Goal: Task Accomplishment & Management: Complete application form

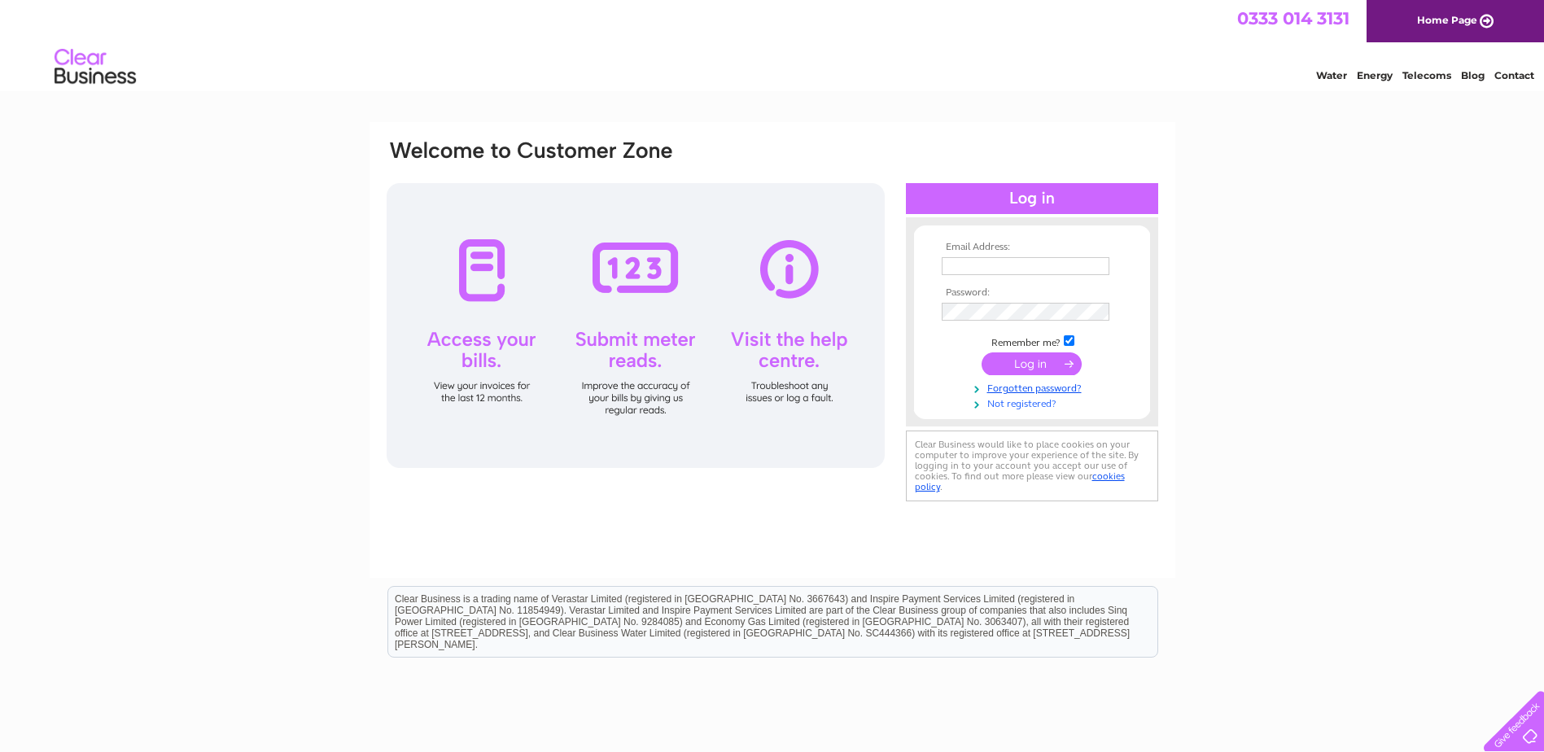
click at [1040, 400] on link "Not registered?" at bounding box center [1034, 402] width 185 height 15
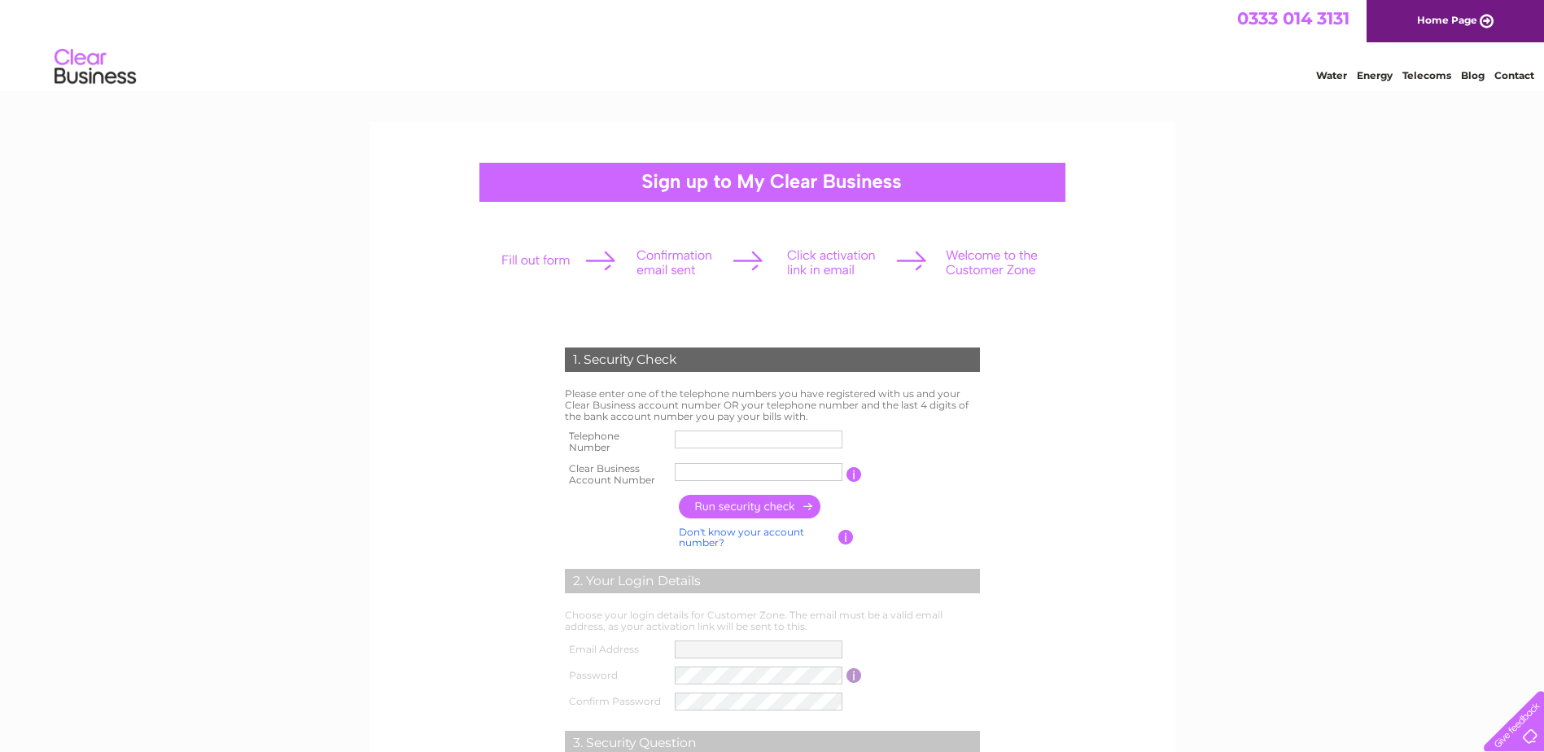
click at [725, 440] on input "text" at bounding box center [759, 440] width 168 height 18
click at [1165, 431] on div "1. Security Check Please enter one of the telephone numbers you have registered…" at bounding box center [772, 531] width 806 height 819
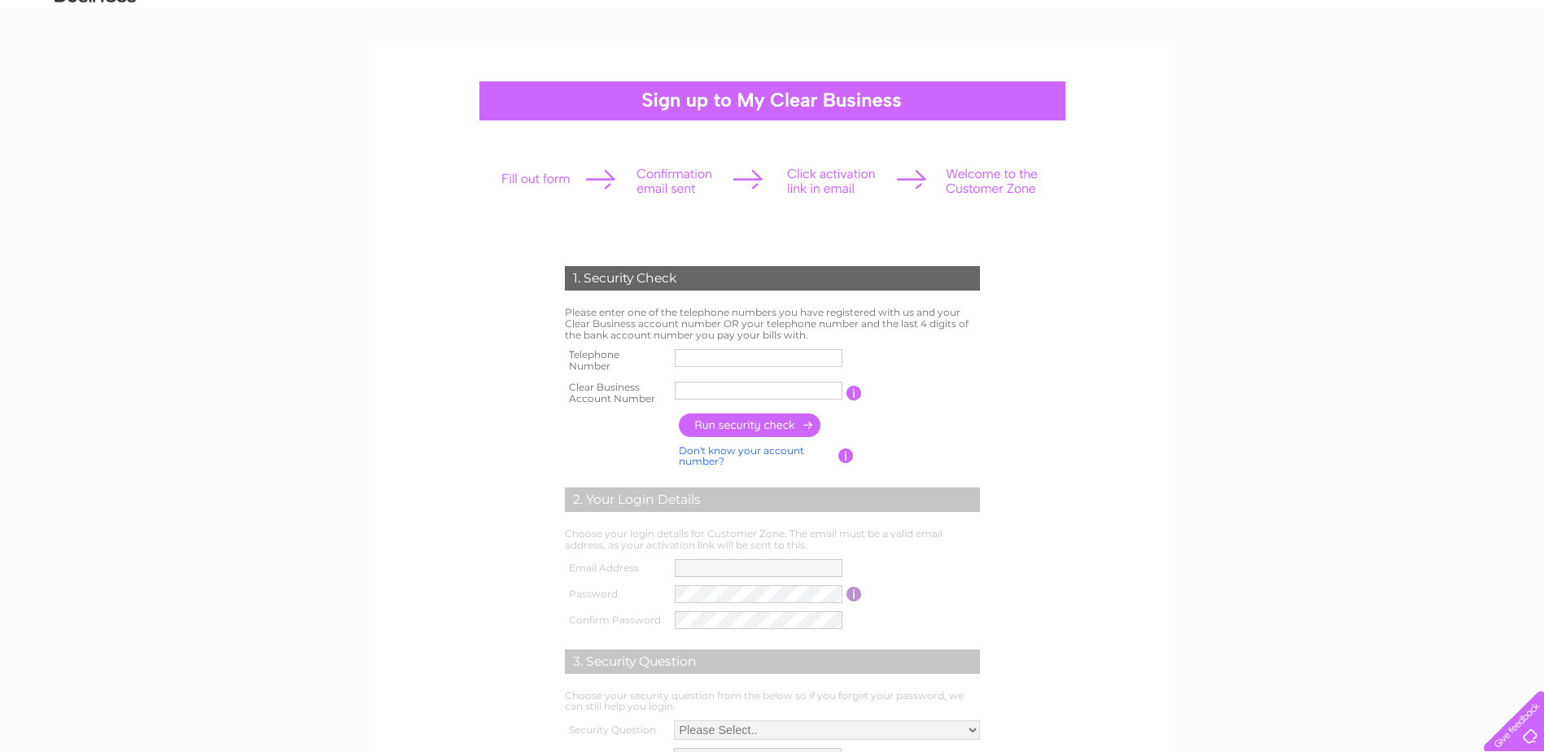
click at [855, 386] on input "button" at bounding box center [853, 393] width 15 height 15
